Goal: Task Accomplishment & Management: Manage account settings

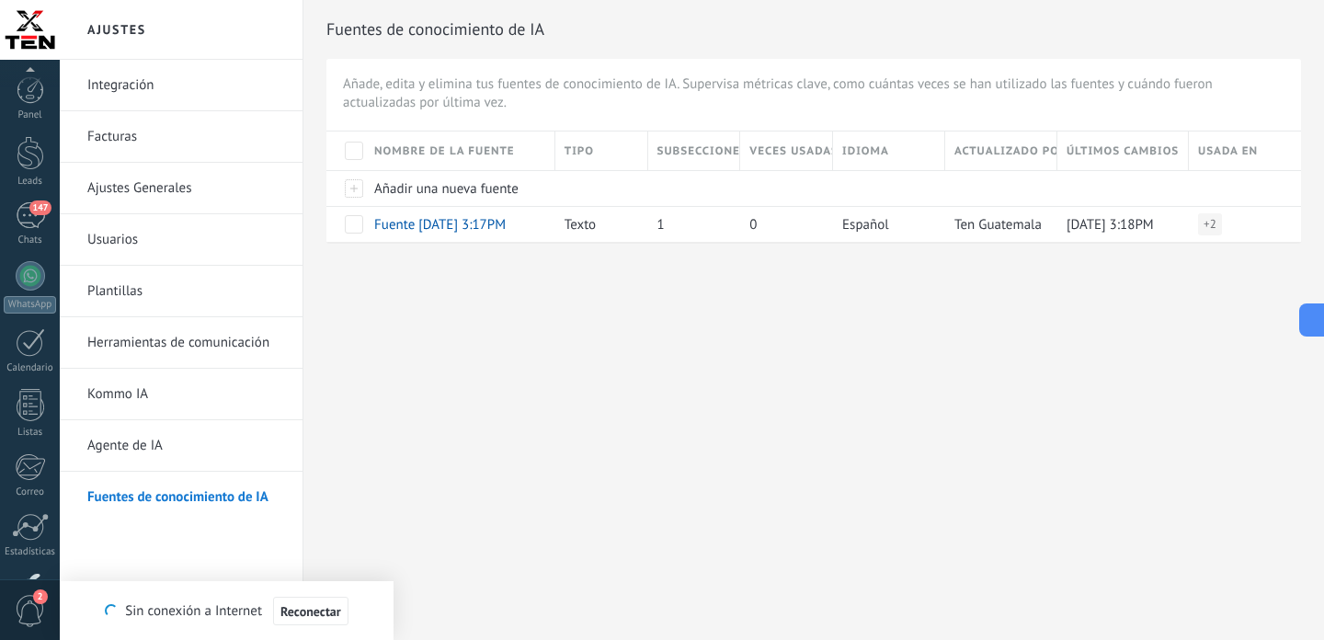
scroll to position [3830, 0]
click at [351, 226] on span at bounding box center [354, 224] width 18 height 18
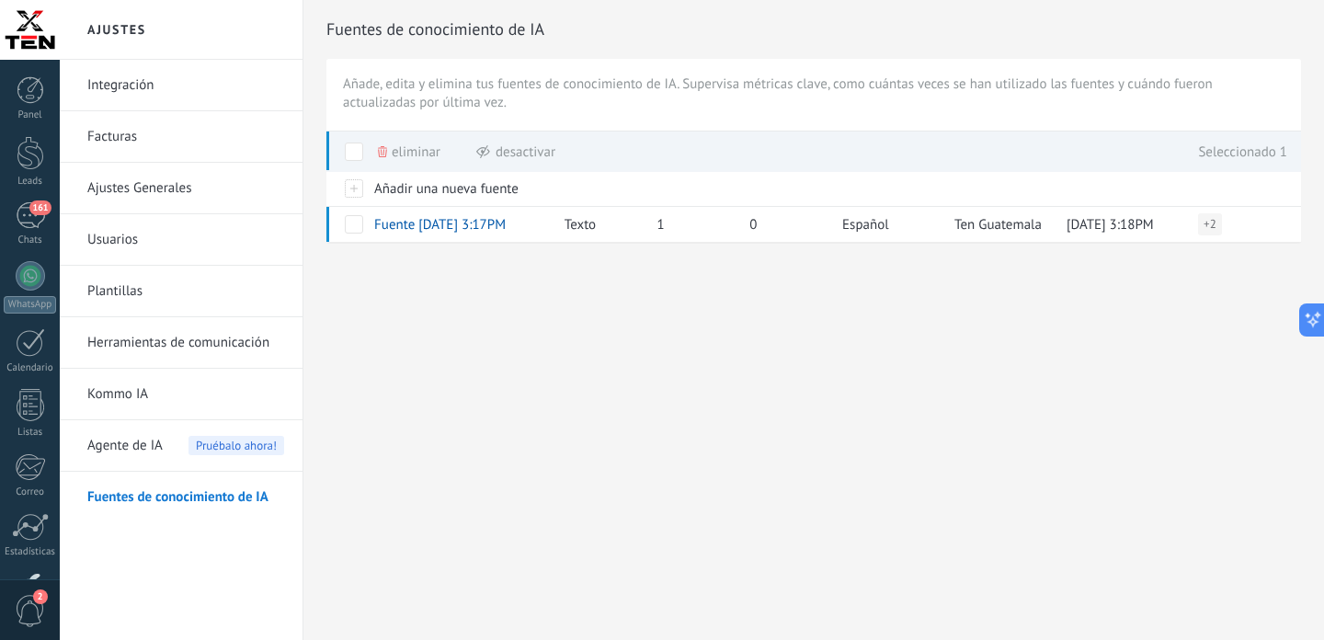
click at [403, 155] on span "Eliminar" at bounding box center [416, 152] width 49 height 36
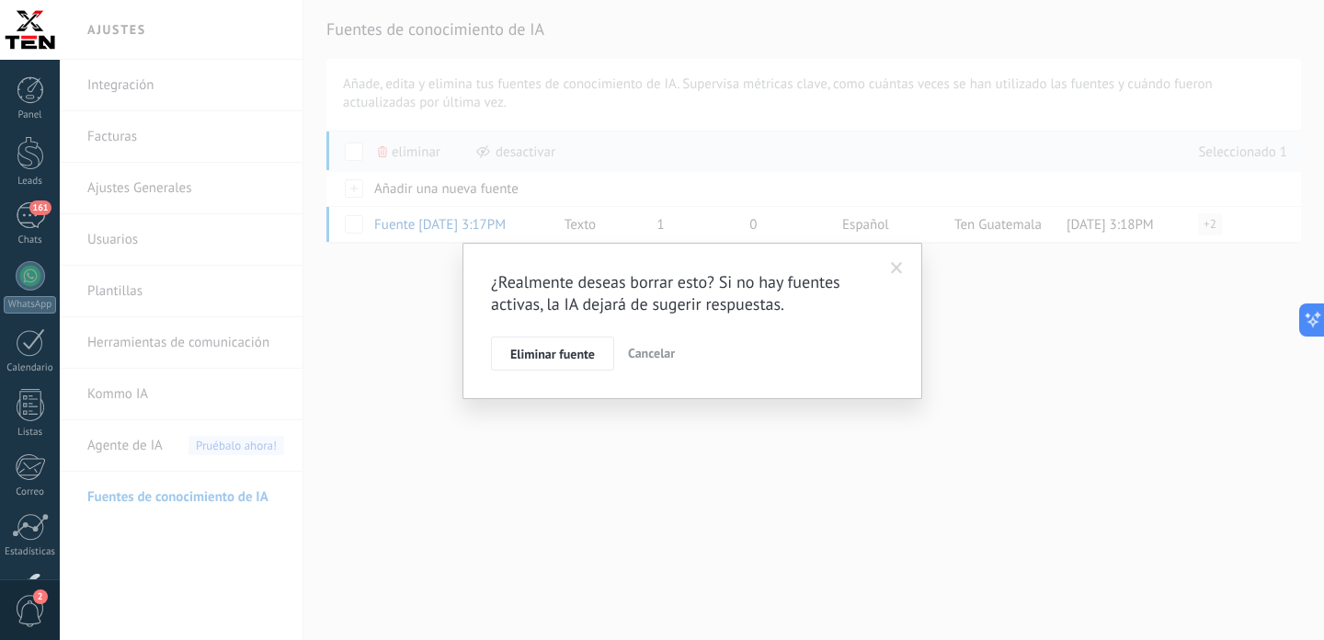
click at [554, 350] on span "Eliminar fuente" at bounding box center [552, 353] width 85 height 13
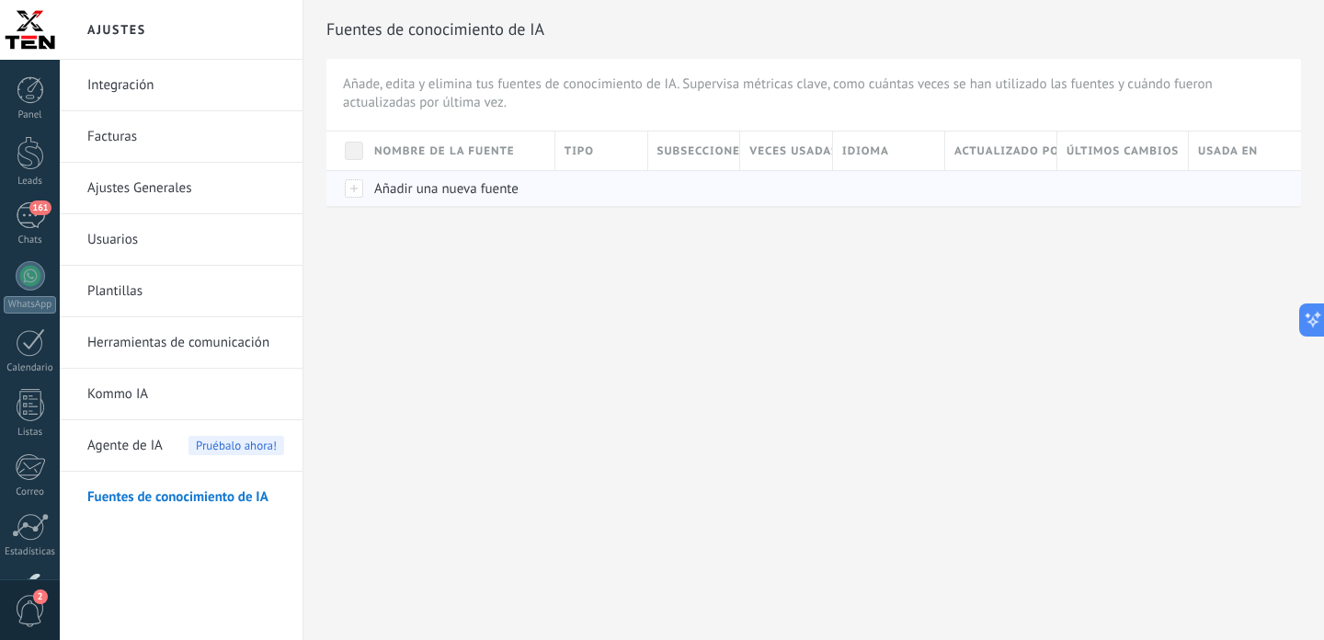
click at [425, 194] on span "Añadir una nueva fuente" at bounding box center [446, 188] width 144 height 17
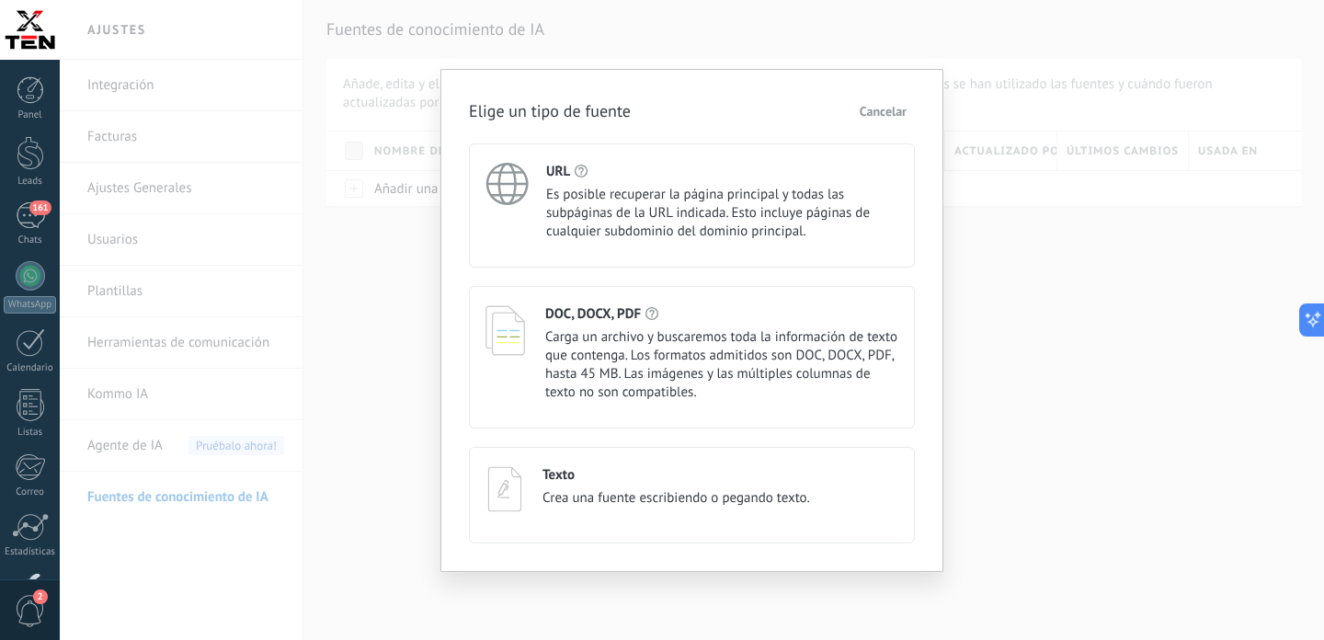
click at [669, 484] on div "Texto" at bounding box center [676, 474] width 268 height 17
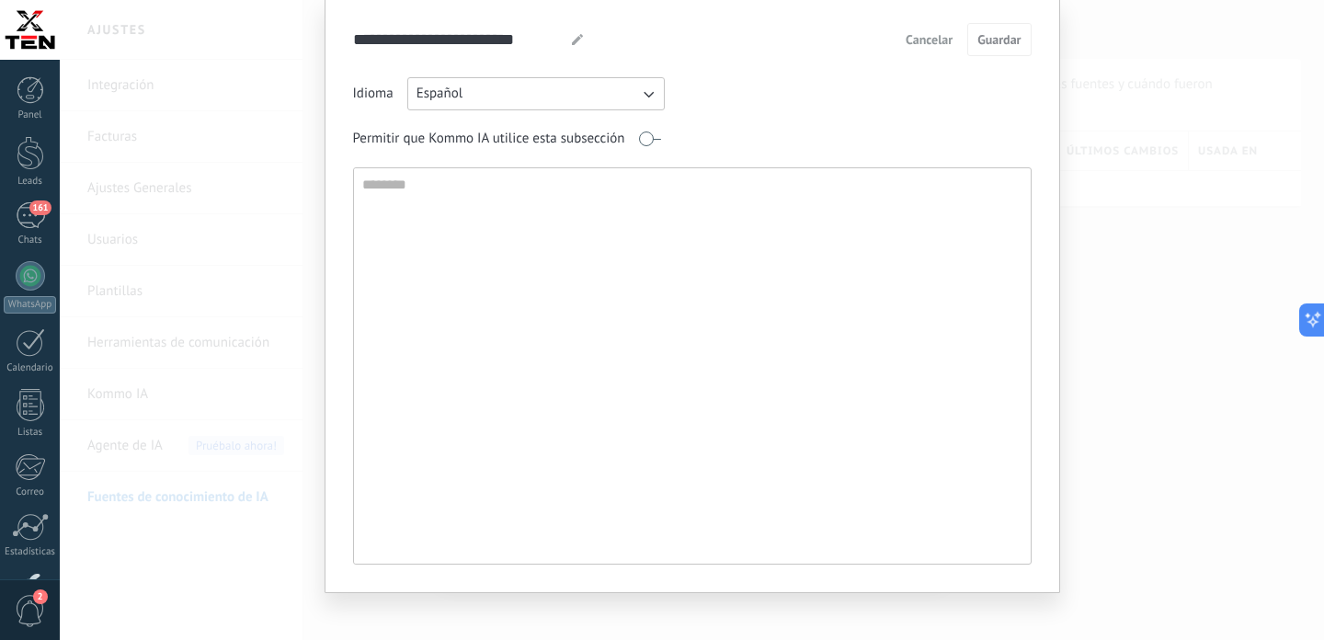
scroll to position [74, 0]
